Goal: Task Accomplishment & Management: Manage account settings

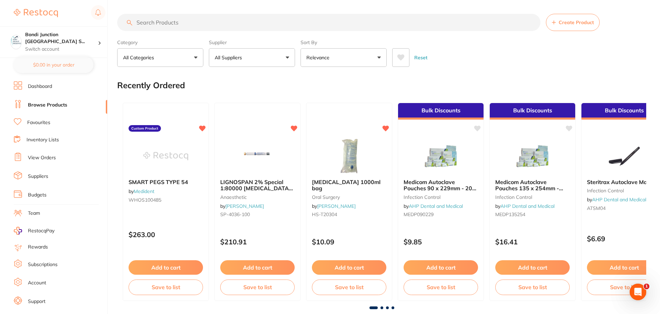
click at [165, 21] on input "search" at bounding box center [328, 22] width 423 height 17
type input "DIAMOND BURS"
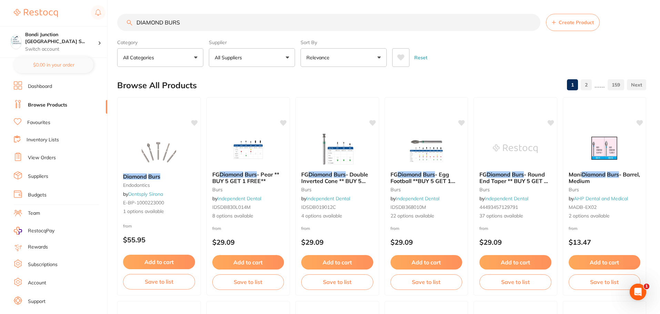
click at [193, 58] on button "All Categories" at bounding box center [160, 57] width 86 height 19
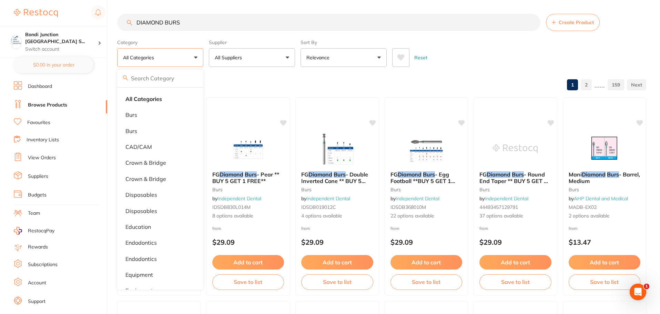
click at [283, 58] on button "All Suppliers" at bounding box center [252, 57] width 86 height 19
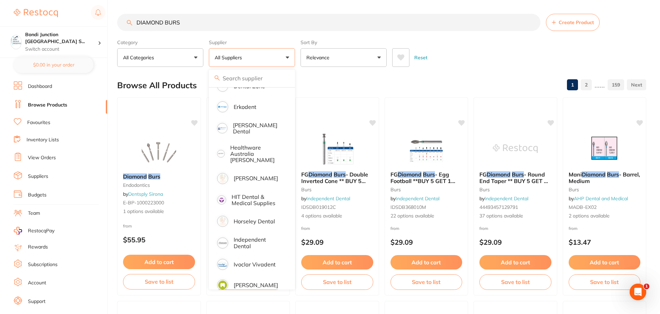
scroll to position [310, 0]
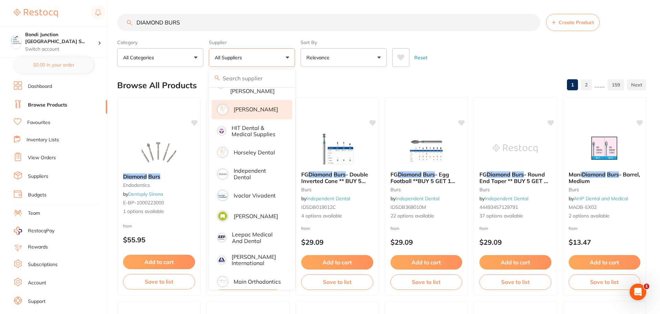
click at [259, 106] on p "[PERSON_NAME]" at bounding box center [256, 109] width 44 height 6
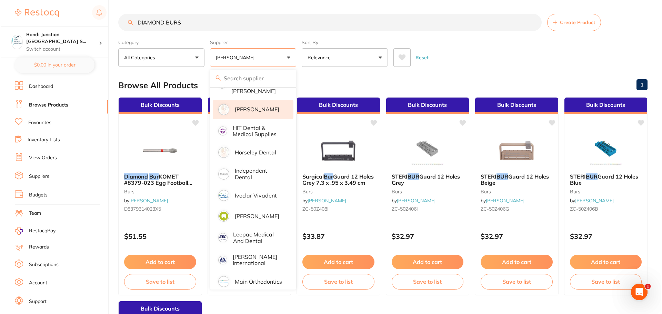
scroll to position [0, 0]
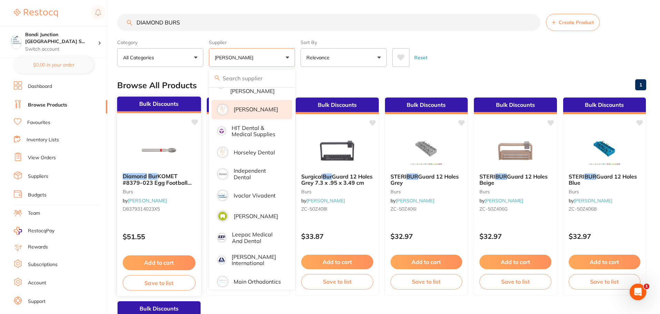
click at [148, 179] on span "KOMET #8379-023 Egg Football Fine FG Pack of 5" at bounding box center [157, 183] width 69 height 20
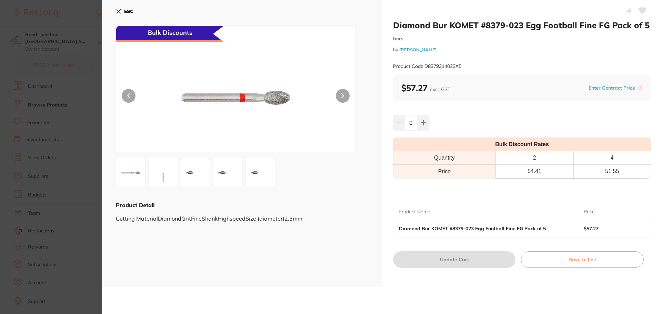
click at [116, 11] on icon at bounding box center [119, 12] width 6 height 6
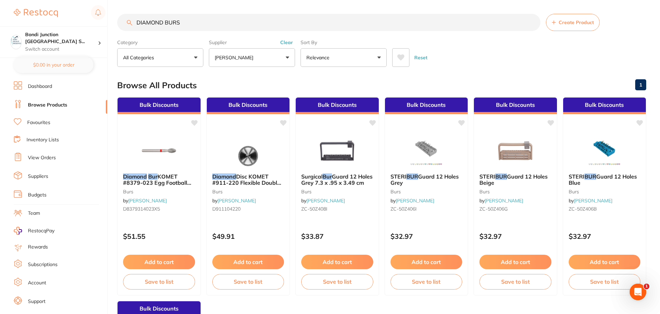
click at [242, 55] on button "[PERSON_NAME]" at bounding box center [252, 57] width 86 height 19
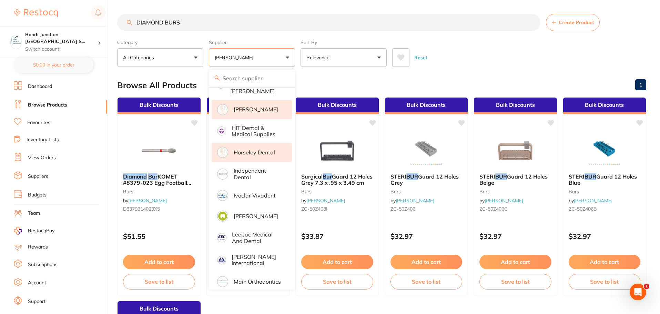
click at [260, 149] on p "Horseley Dental" at bounding box center [254, 152] width 41 height 6
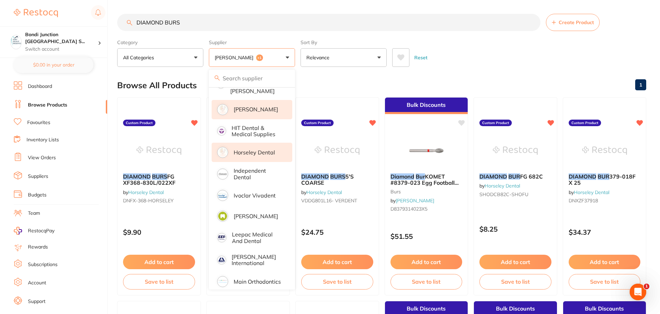
click at [505, 59] on div "Reset" at bounding box center [516, 55] width 248 height 24
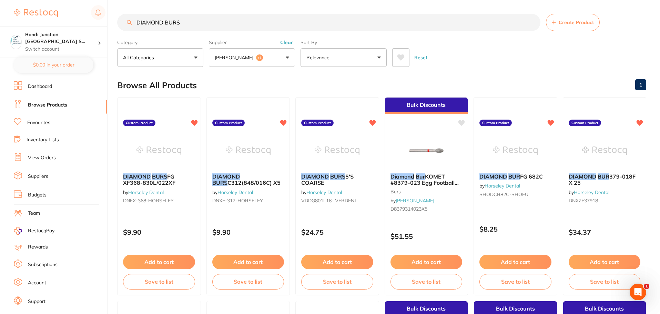
click at [280, 57] on button "[PERSON_NAME] +1" at bounding box center [252, 57] width 86 height 19
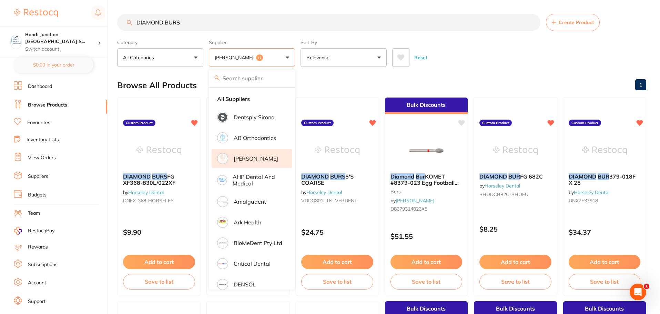
click at [254, 160] on p "[PERSON_NAME]" at bounding box center [256, 158] width 44 height 6
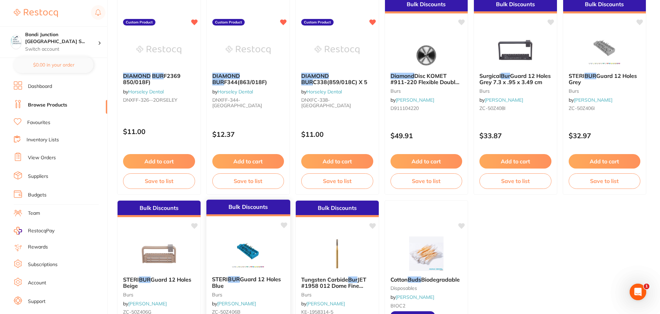
scroll to position [425, 0]
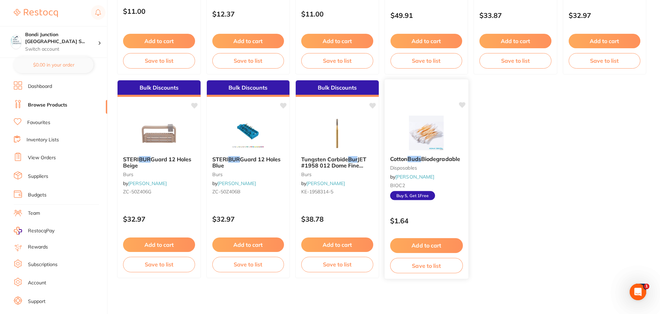
click at [401, 171] on small "disposables" at bounding box center [426, 168] width 73 height 6
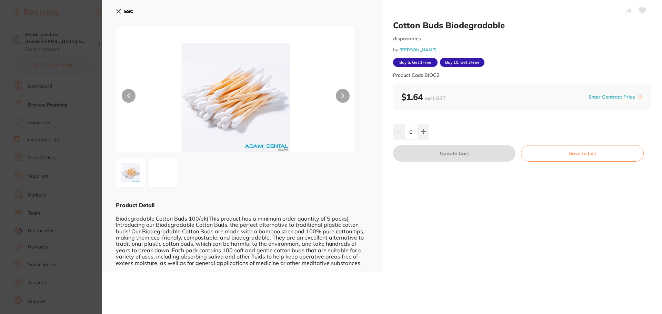
click at [117, 9] on icon at bounding box center [119, 12] width 6 height 6
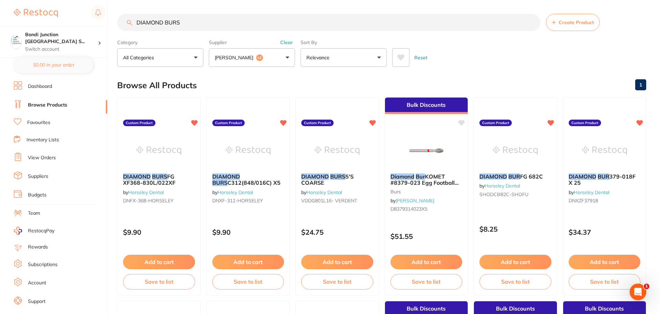
click at [286, 58] on button "[PERSON_NAME] +2" at bounding box center [252, 57] width 86 height 19
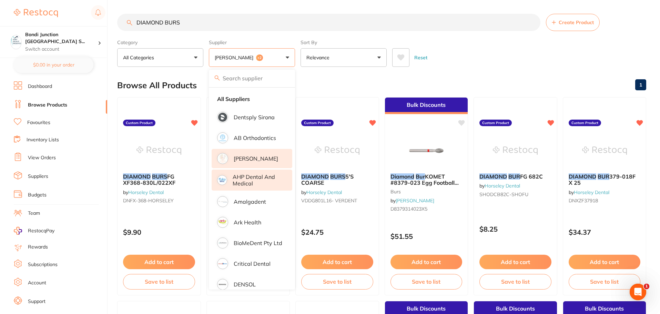
click at [273, 173] on li "AHP Dental and Medical" at bounding box center [252, 180] width 81 height 21
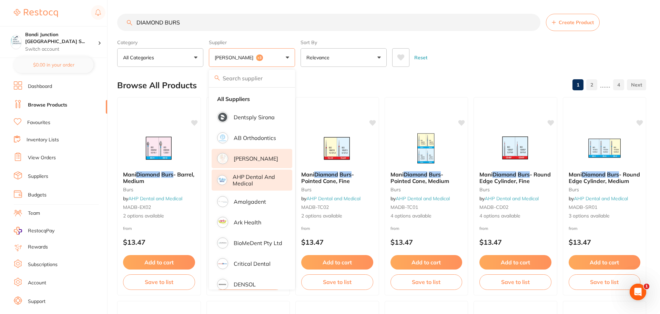
click at [449, 57] on div "Reset" at bounding box center [516, 55] width 248 height 24
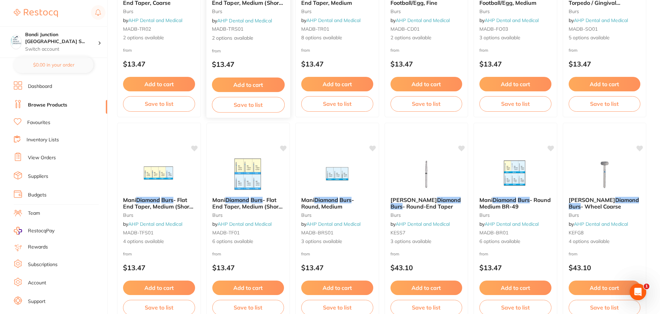
scroll to position [586, 0]
click at [410, 200] on span "[PERSON_NAME]" at bounding box center [413, 199] width 47 height 7
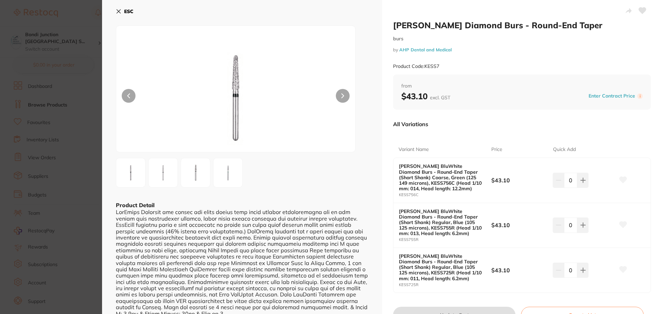
click at [115, 10] on div "ESC Product Detail" at bounding box center [242, 171] width 280 height 343
click at [115, 12] on div "ESC Product Detail" at bounding box center [242, 171] width 280 height 343
click at [120, 11] on icon at bounding box center [119, 12] width 6 height 6
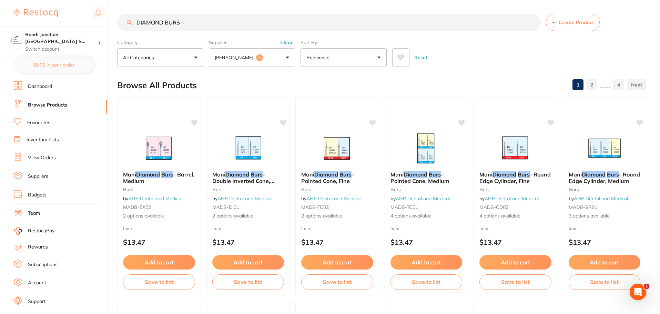
click at [285, 61] on button "[PERSON_NAME] +3" at bounding box center [252, 57] width 86 height 19
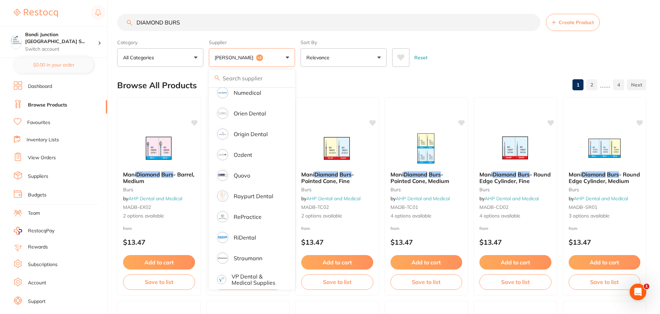
click at [499, 63] on div "Reset" at bounding box center [516, 55] width 248 height 24
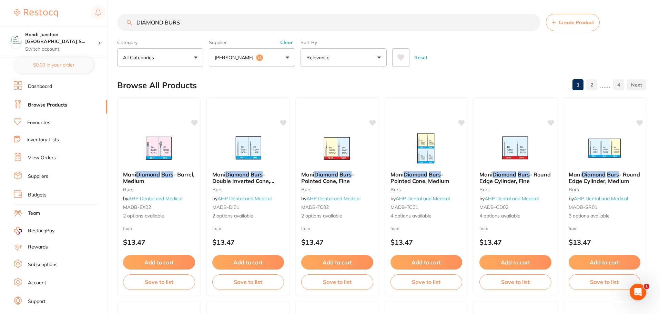
click at [55, 158] on link "View Orders" at bounding box center [42, 157] width 28 height 7
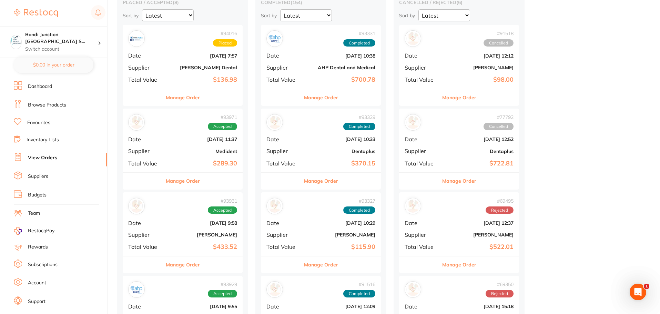
scroll to position [103, 0]
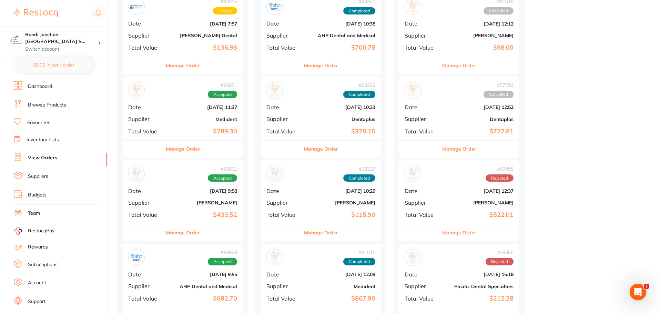
click at [183, 150] on button "Manage Order" at bounding box center [183, 149] width 34 height 17
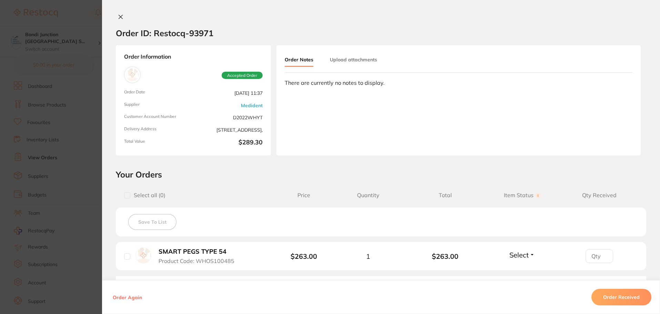
click at [118, 12] on div "Order ID: Restocq- 93971 Order Information Accepted Order Order Date [DATE] 11:…" at bounding box center [381, 157] width 558 height 314
click at [120, 18] on icon at bounding box center [121, 17] width 4 height 4
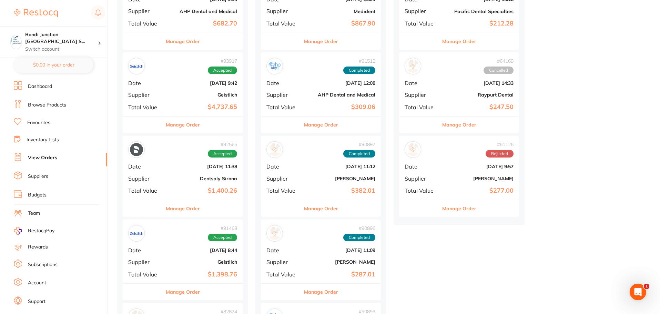
scroll to position [379, 0]
click at [186, 206] on button "Manage Order" at bounding box center [183, 208] width 34 height 17
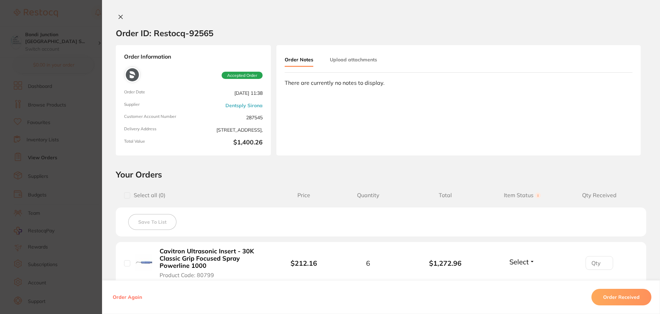
click at [614, 296] on button "Order Received" at bounding box center [621, 297] width 60 height 17
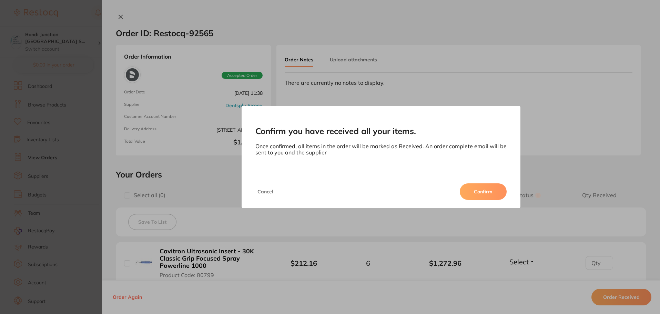
click at [482, 191] on button "Confirm" at bounding box center [483, 191] width 47 height 17
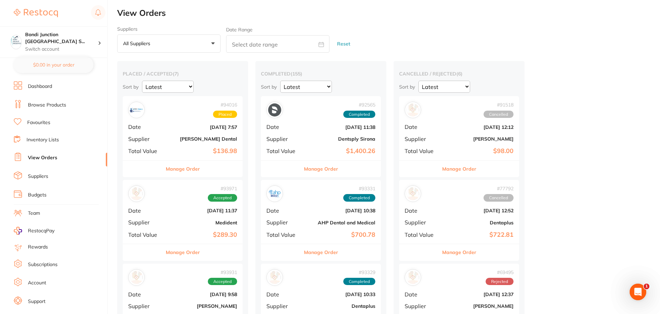
click at [42, 105] on link "Browse Products" at bounding box center [47, 105] width 38 height 7
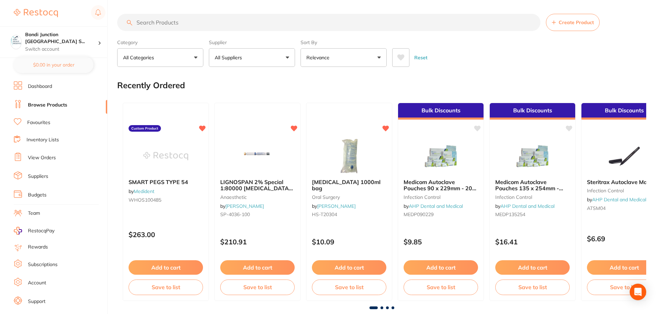
click at [179, 21] on input "search" at bounding box center [328, 22] width 423 height 17
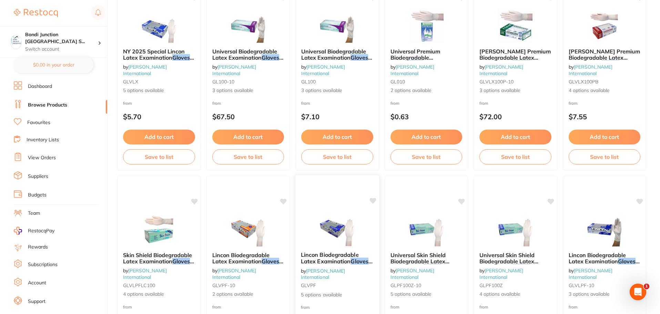
scroll to position [1646, 0]
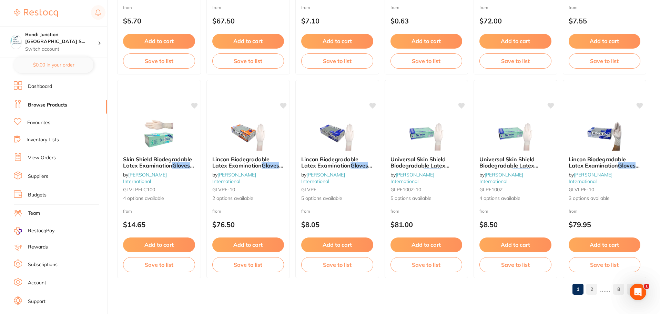
click at [592, 288] on link "2" at bounding box center [591, 289] width 11 height 14
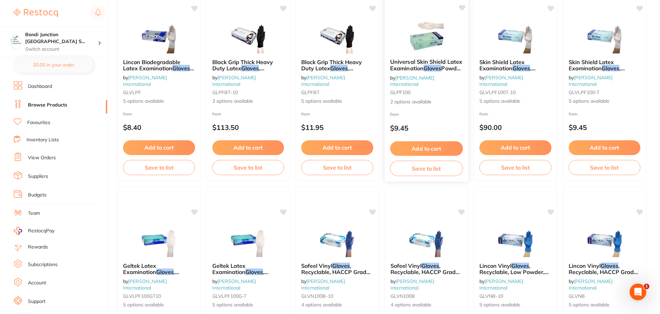
scroll to position [0, 0]
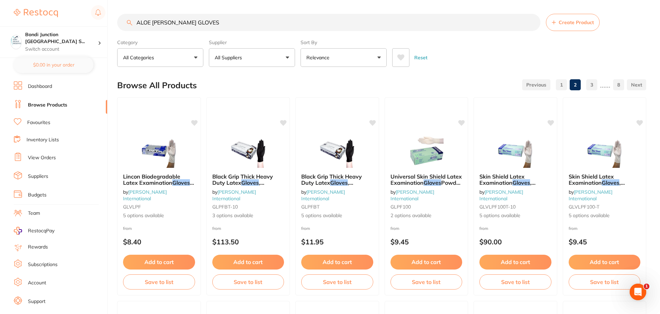
click at [197, 22] on input "ALOE [PERSON_NAME] GLOVES" at bounding box center [328, 22] width 423 height 17
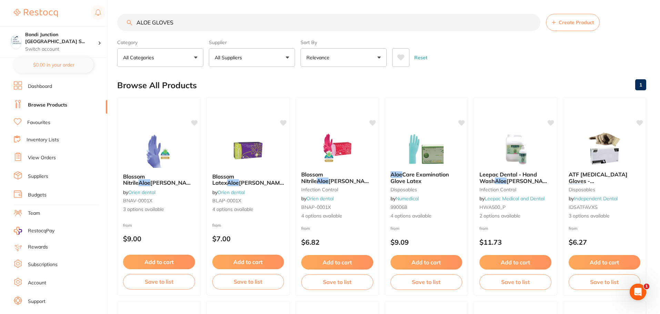
type input "ALOE GLOVES"
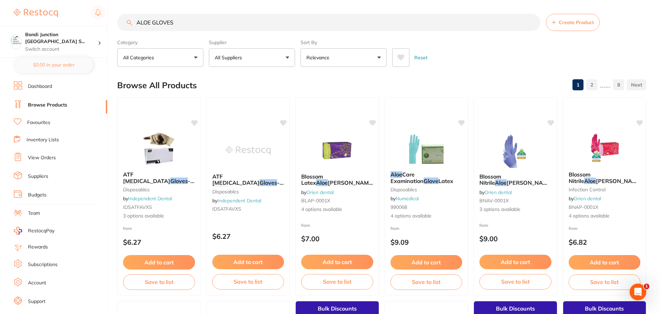
click at [286, 60] on button "All Suppliers" at bounding box center [252, 57] width 86 height 19
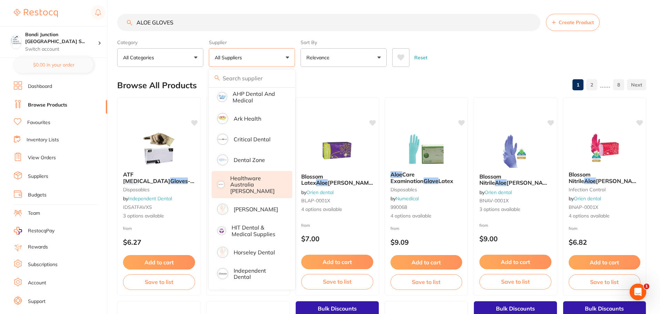
scroll to position [69, 0]
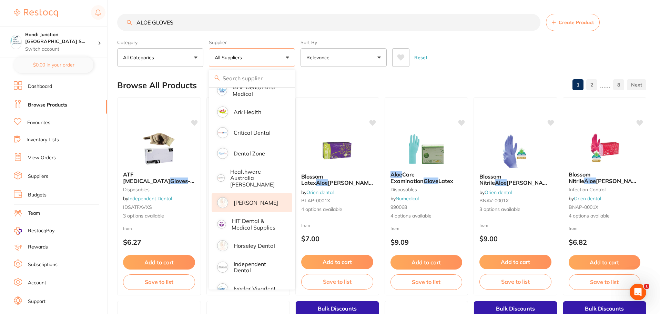
click at [257, 200] on p "[PERSON_NAME]" at bounding box center [256, 203] width 44 height 6
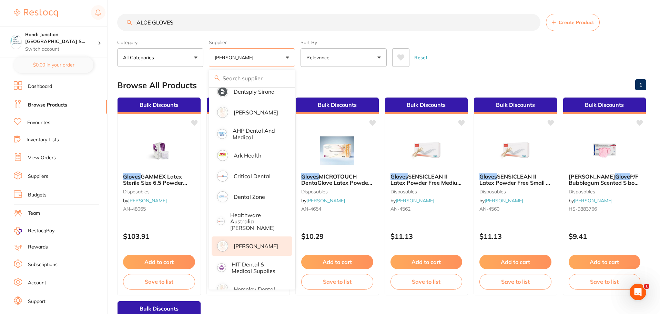
scroll to position [0, 0]
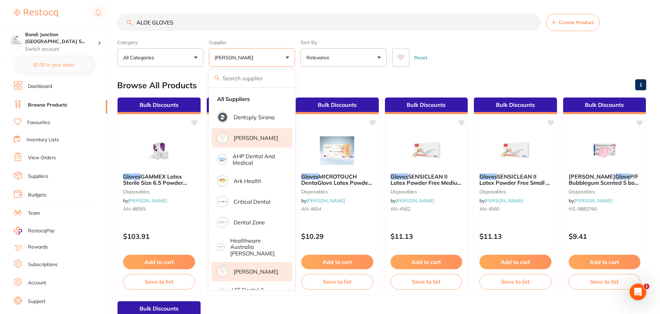
click at [256, 141] on p "[PERSON_NAME]" at bounding box center [256, 138] width 44 height 6
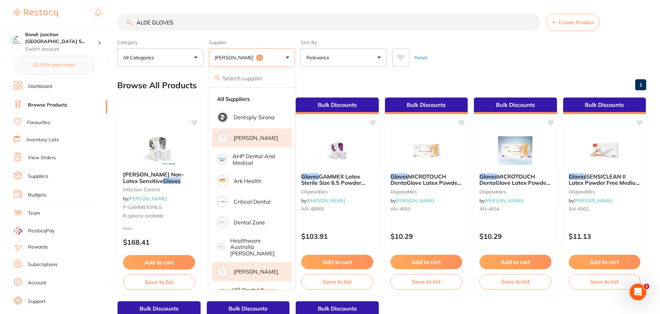
click at [407, 78] on div "Browse All Products 1" at bounding box center [381, 85] width 529 height 23
